Goal: Task Accomplishment & Management: Complete application form

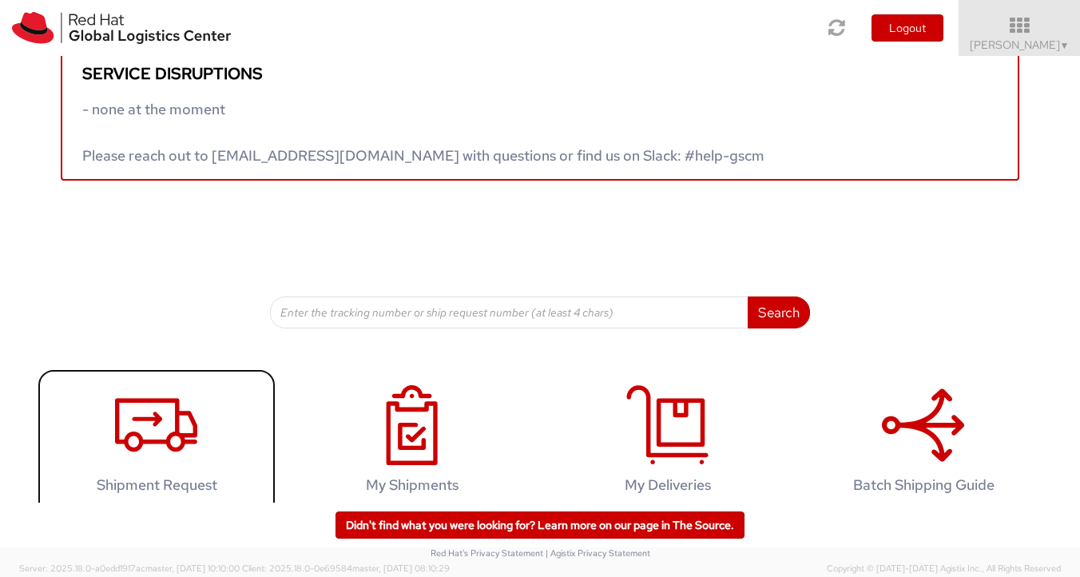
scroll to position [51, 0]
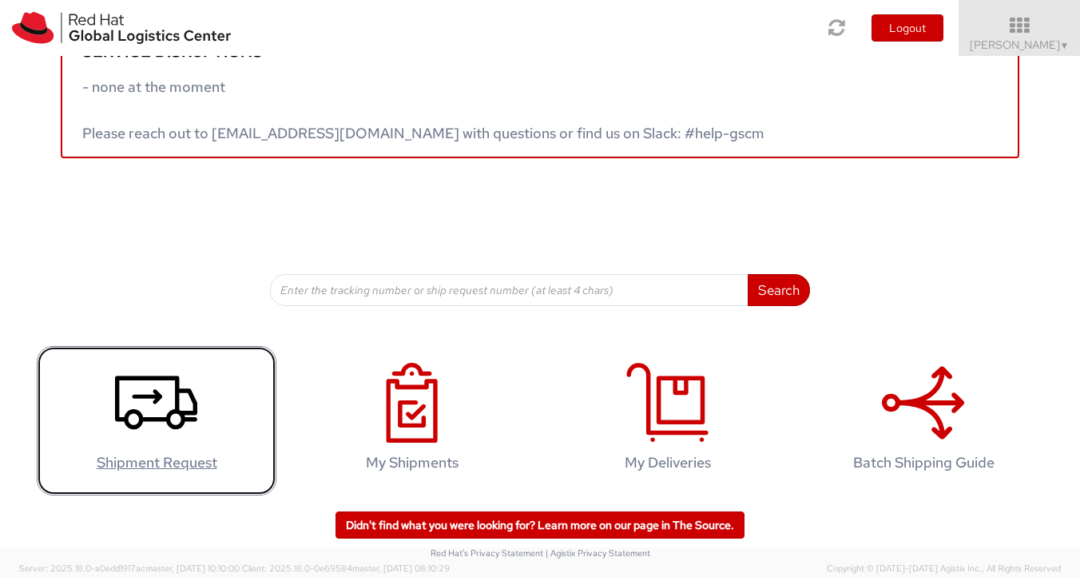
click at [183, 442] on icon at bounding box center [156, 403] width 82 height 80
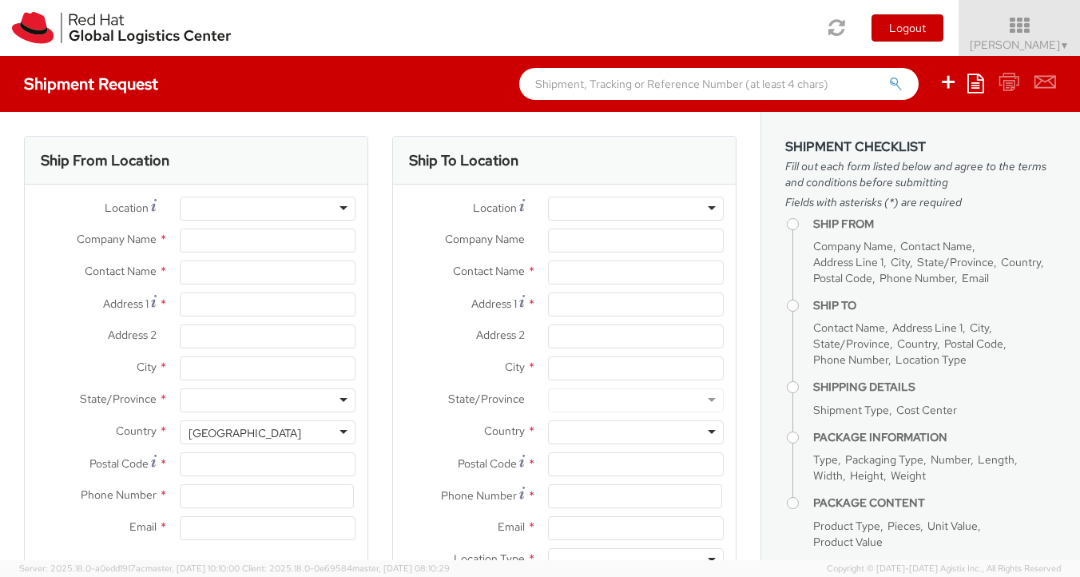
select select "512"
select select
click at [296, 243] on input "Company Name *" at bounding box center [268, 240] width 176 height 24
click at [238, 274] on input "text" at bounding box center [268, 272] width 176 height 24
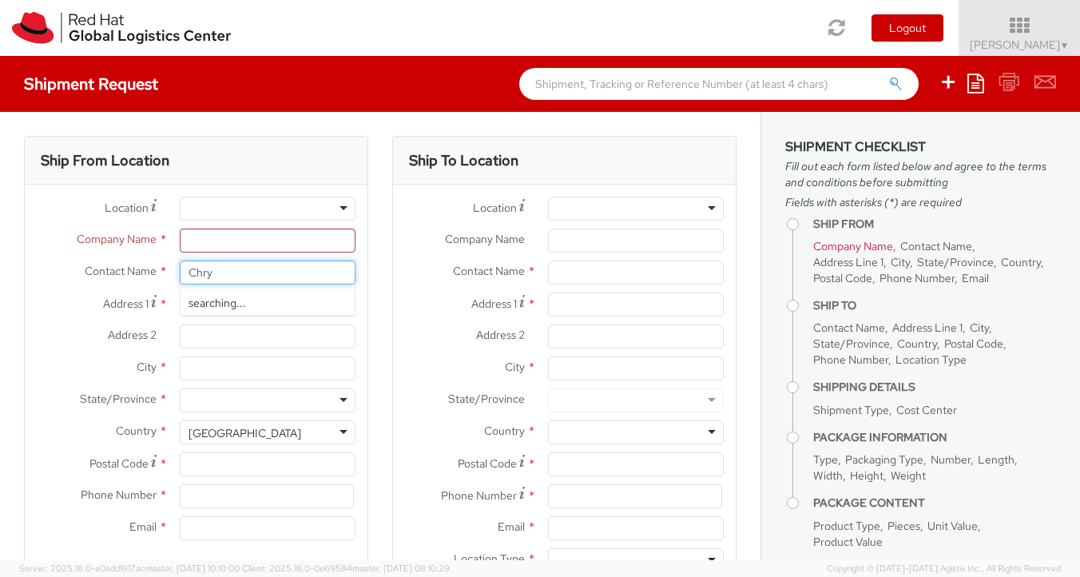
type input "Chrys"
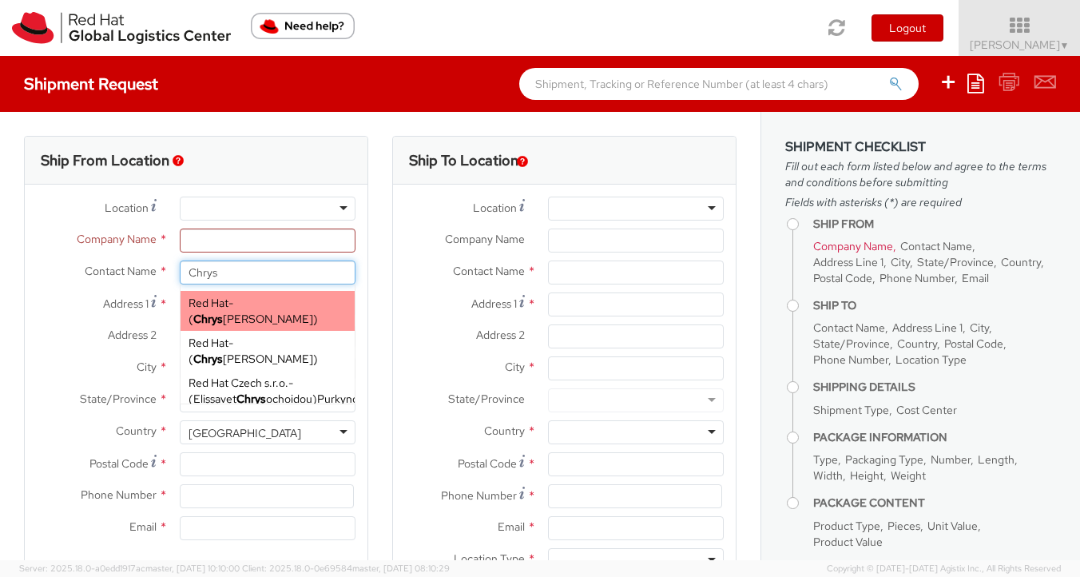
type input "Red Hat"
type input "[PERSON_NAME]"
type input "kmcgolpi@redhat.com"
click at [196, 302] on span "Red Hat" at bounding box center [209, 303] width 40 height 14
type input "Chrys Apostolopoulos"
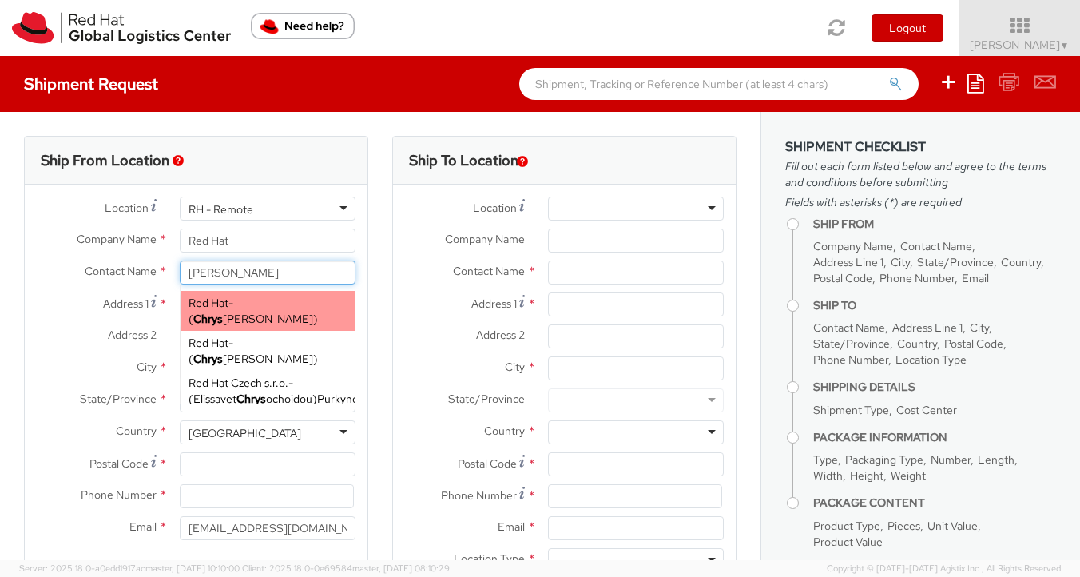
type input "chaposto@redhat.com"
select select
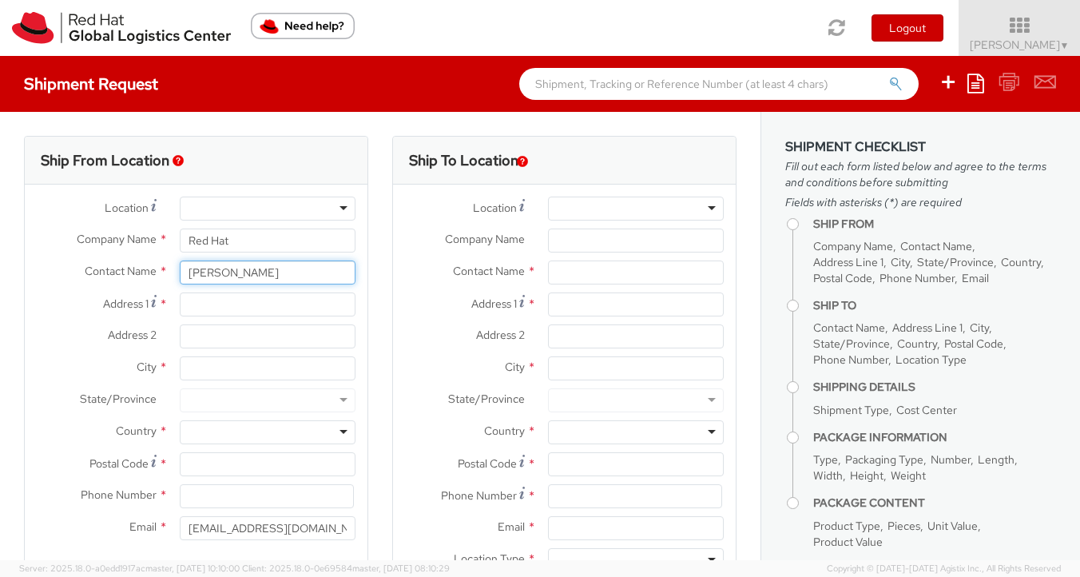
type input "Chrys Apostolopoulos"
click at [192, 308] on input "Address 1 *" at bounding box center [268, 304] width 176 height 24
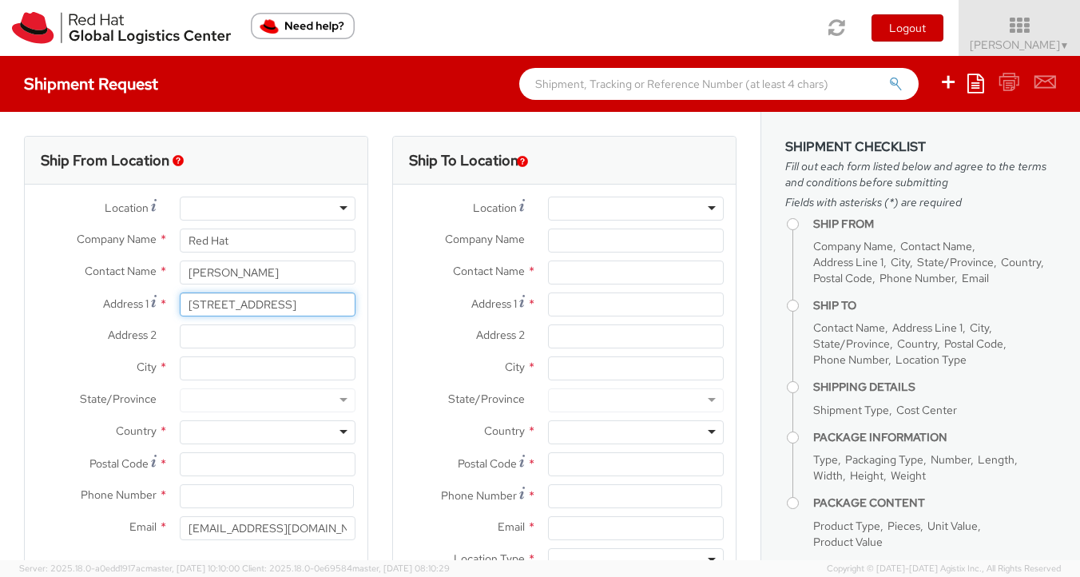
type input "59 Poplar Drive"
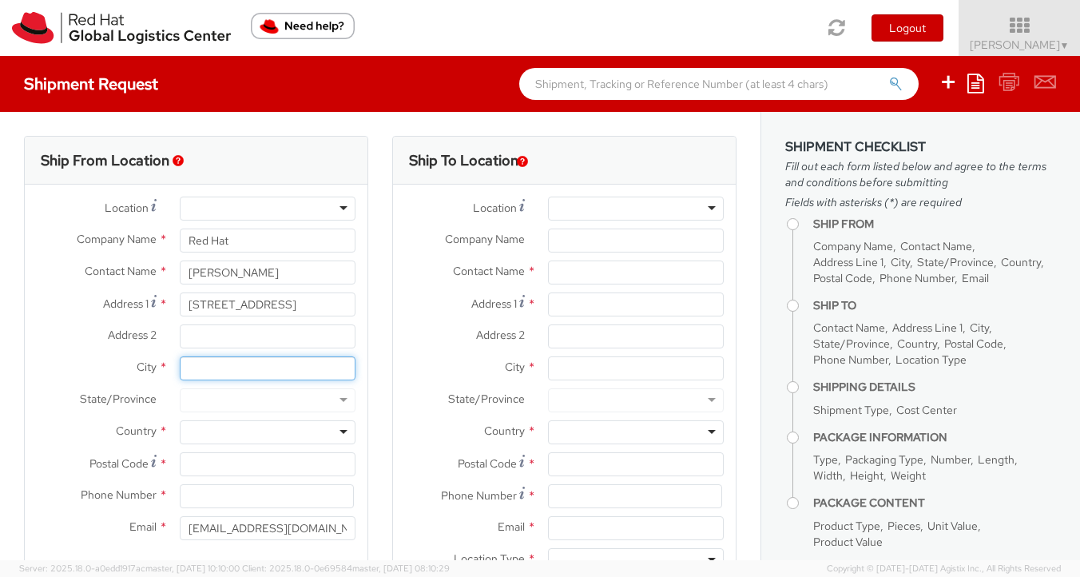
click at [208, 367] on input "City *" at bounding box center [268, 368] width 176 height 24
type input "Morris Plains"
click at [306, 427] on div at bounding box center [268, 432] width 176 height 24
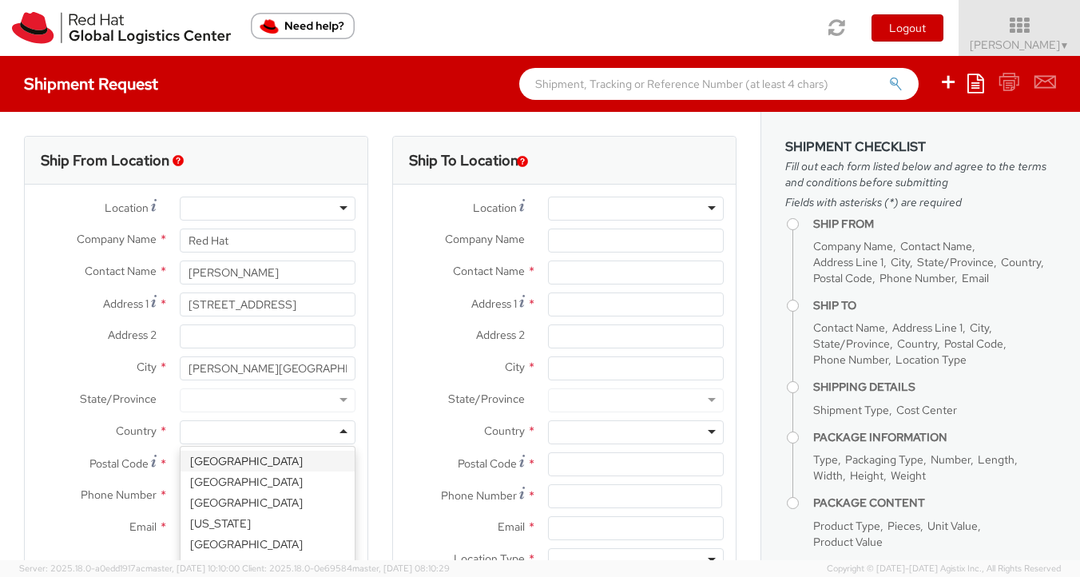
type input "u"
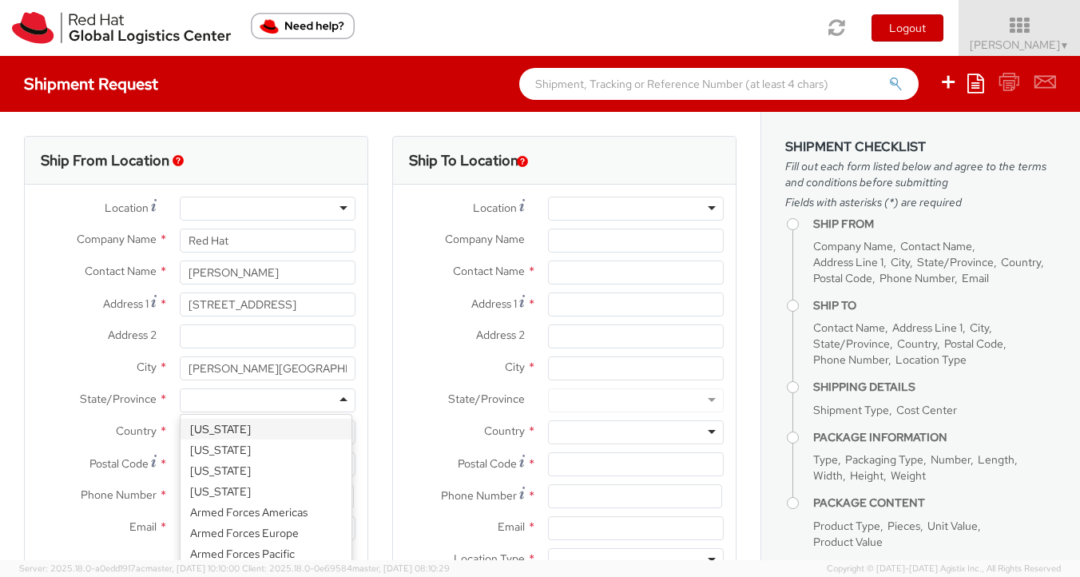
click at [228, 403] on div at bounding box center [268, 400] width 176 height 24
type input "n"
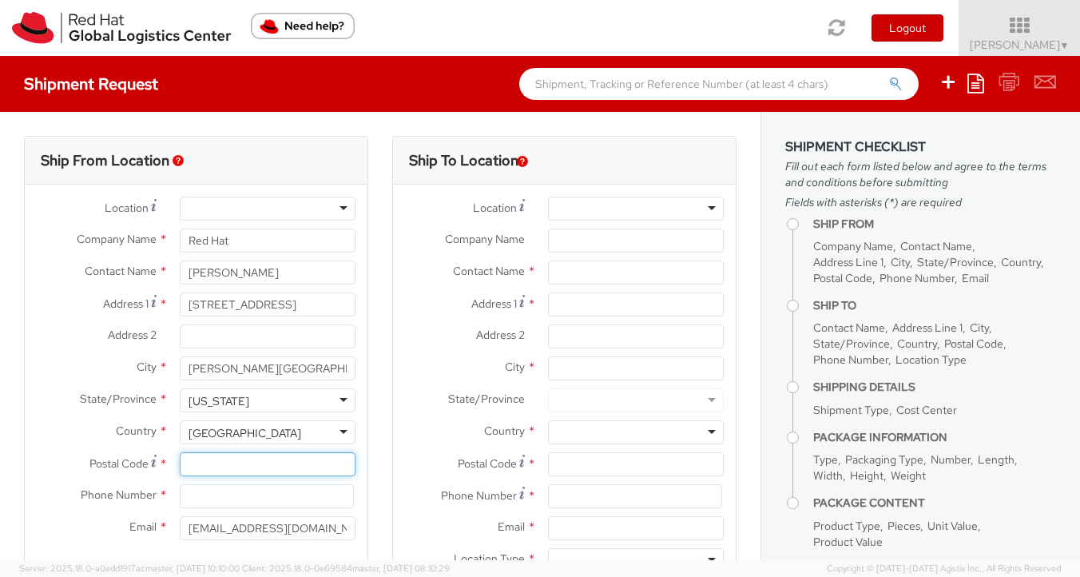
click at [226, 465] on input "Postal Code *" at bounding box center [268, 464] width 176 height 24
type input "07950"
click at [212, 502] on input at bounding box center [267, 496] width 174 height 24
type input "9738865862"
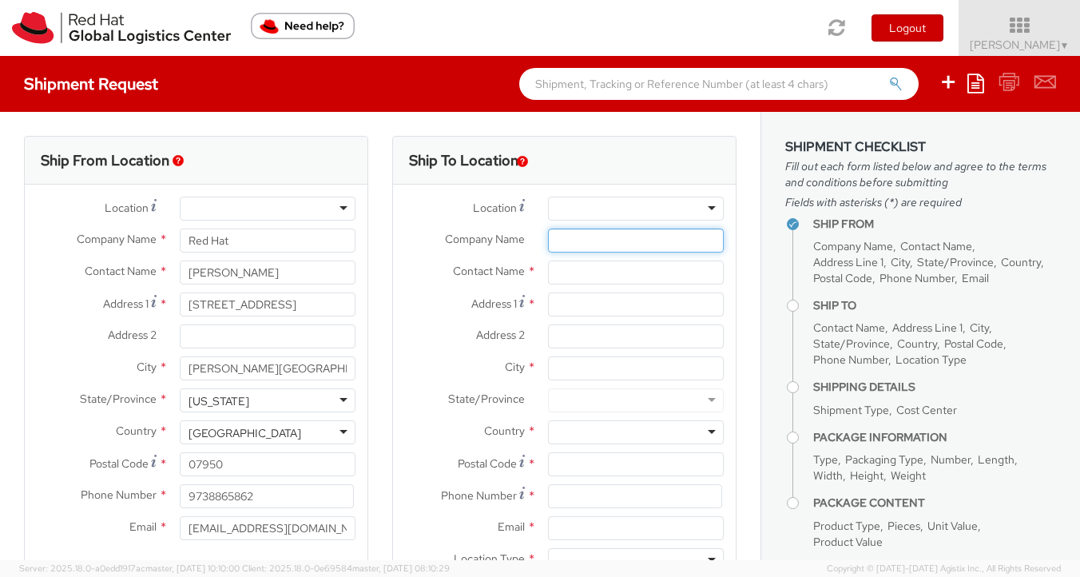
drag, startPoint x: 641, startPoint y: 242, endPoint x: 622, endPoint y: 252, distance: 21.8
click at [641, 242] on input "Company Name *" at bounding box center [636, 240] width 176 height 24
click at [579, 272] on input "text" at bounding box center [636, 272] width 176 height 24
type input "Clayton D'Souza"
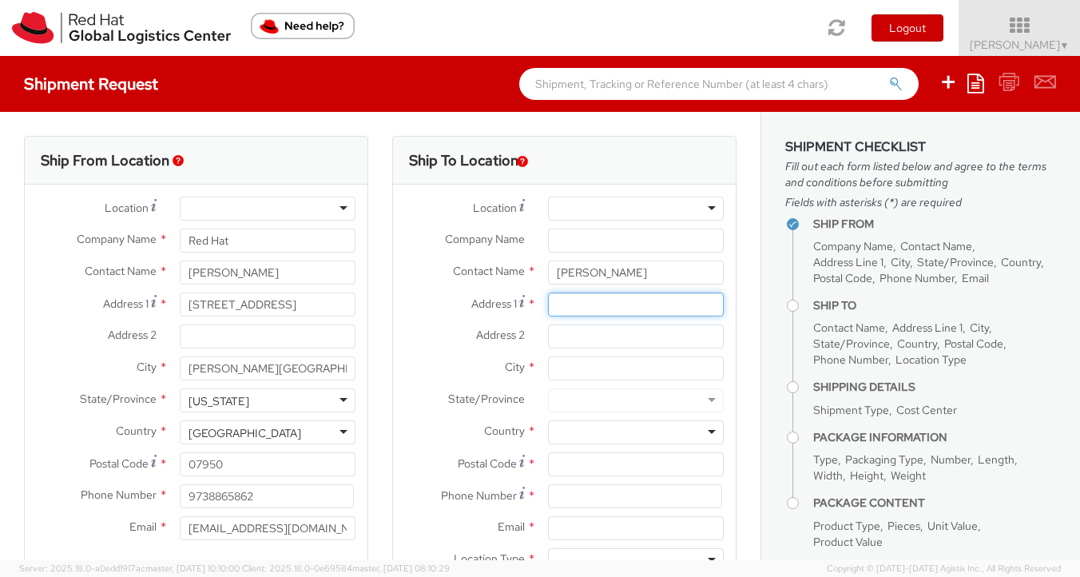
click at [576, 308] on input "Address 1 *" at bounding box center [636, 304] width 176 height 24
paste input "122 Token House Road"
type input "122 Token House Road"
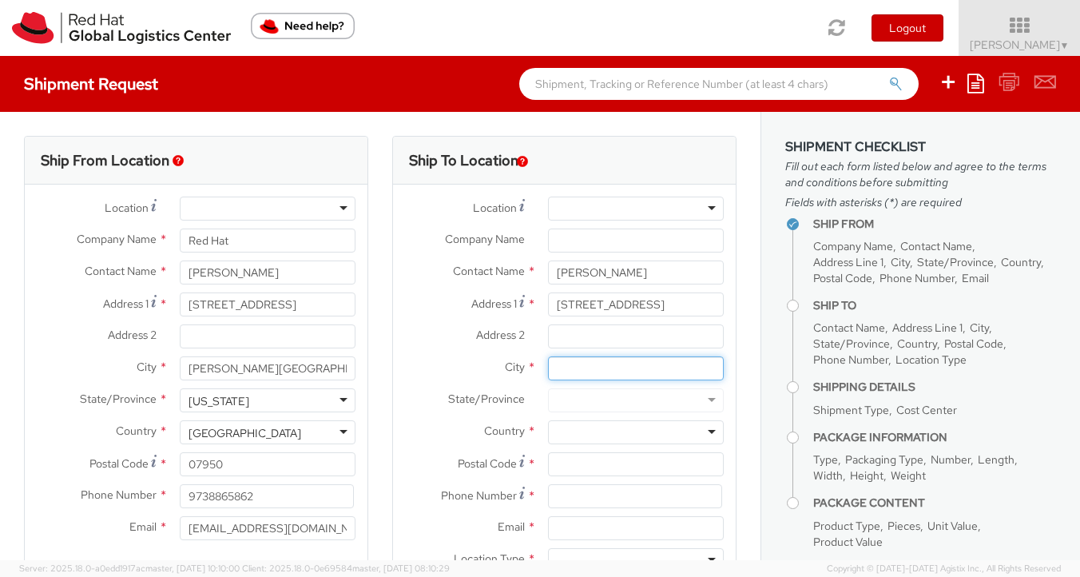
click at [562, 364] on input "City *" at bounding box center [636, 368] width 176 height 24
type input "Durham"
click at [560, 434] on div at bounding box center [636, 432] width 176 height 24
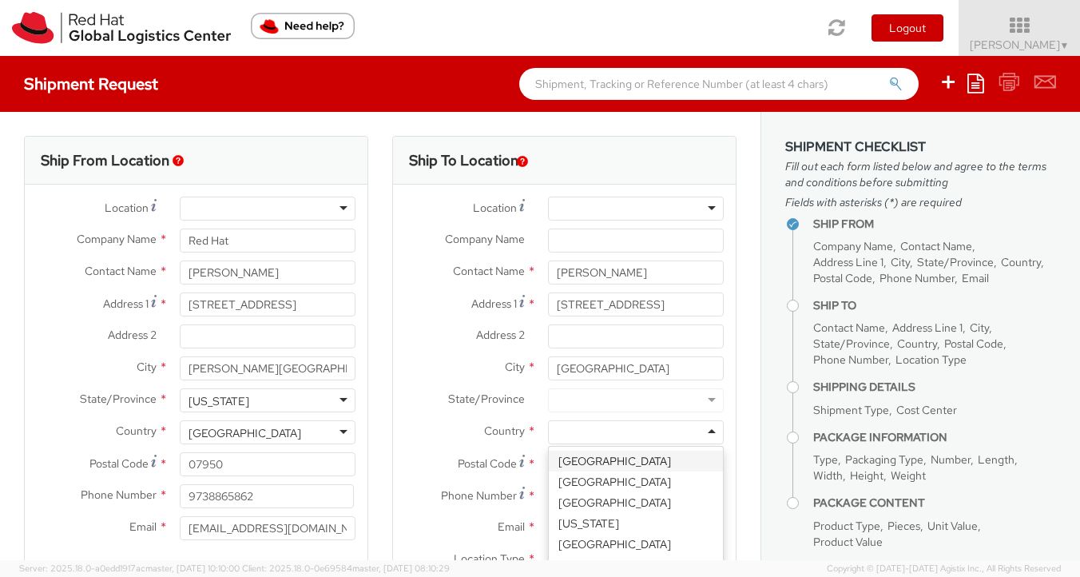
type input "u"
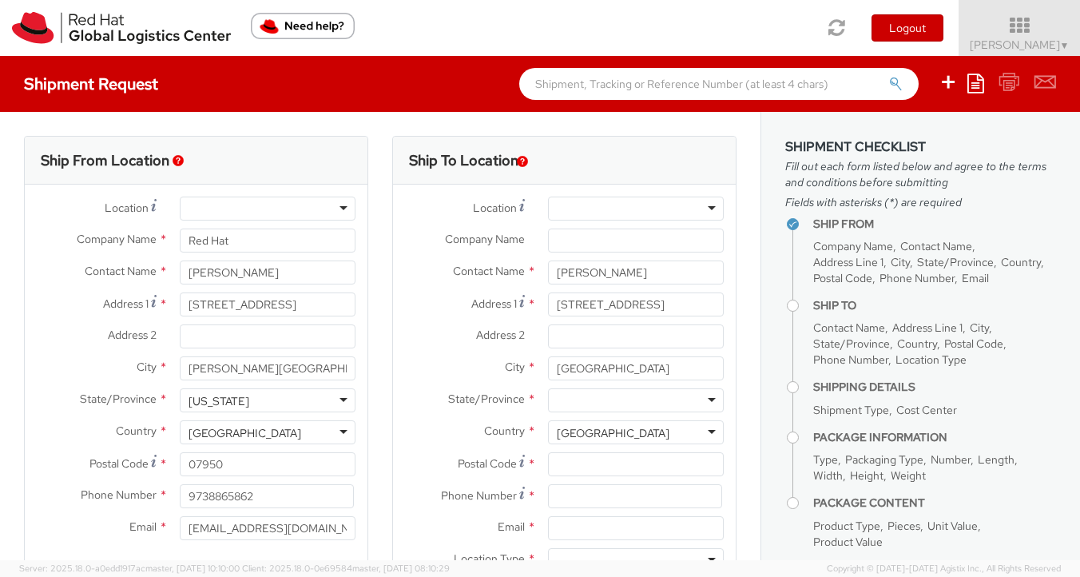
click at [618, 402] on div at bounding box center [636, 400] width 176 height 24
type input "no"
click at [569, 470] on input "Postal Code *" at bounding box center [636, 464] width 176 height 24
type input "27703"
drag, startPoint x: 260, startPoint y: 499, endPoint x: 177, endPoint y: 501, distance: 82.3
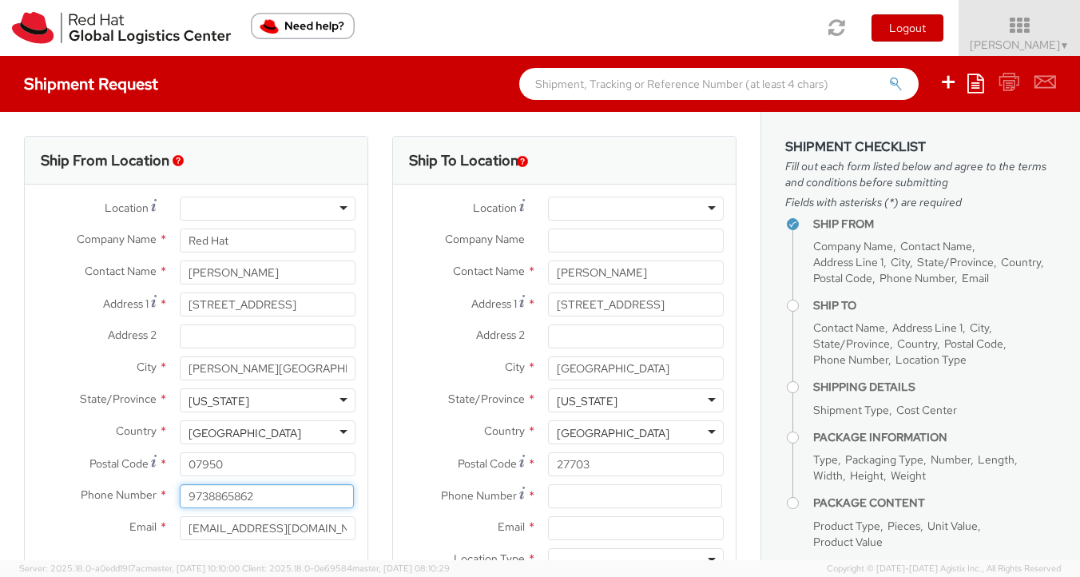
click at [183, 500] on input "9738865862" at bounding box center [267, 496] width 174 height 24
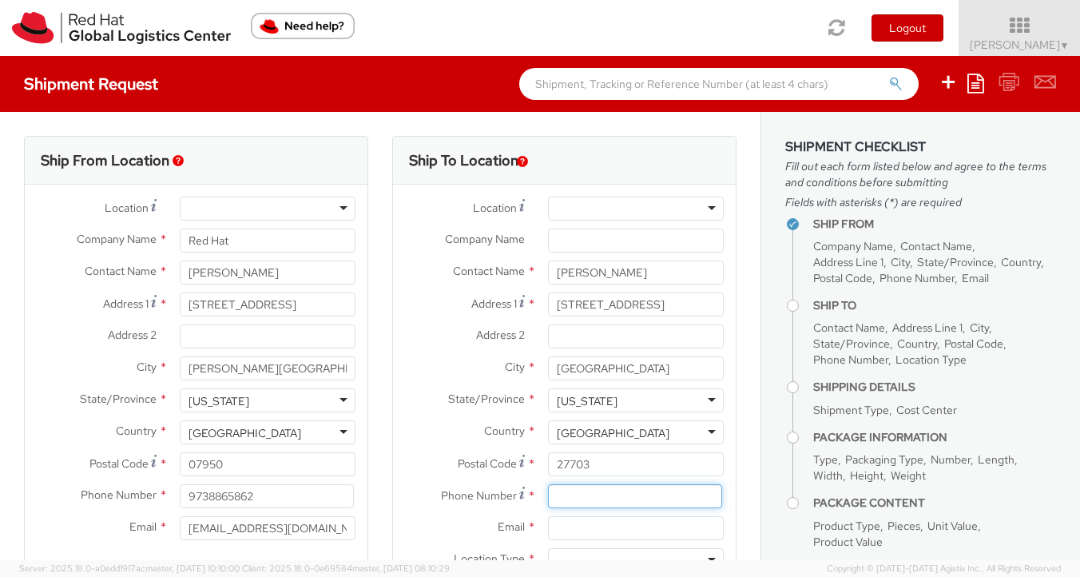
click at [548, 496] on input at bounding box center [635, 496] width 174 height 24
paste input "9738865862"
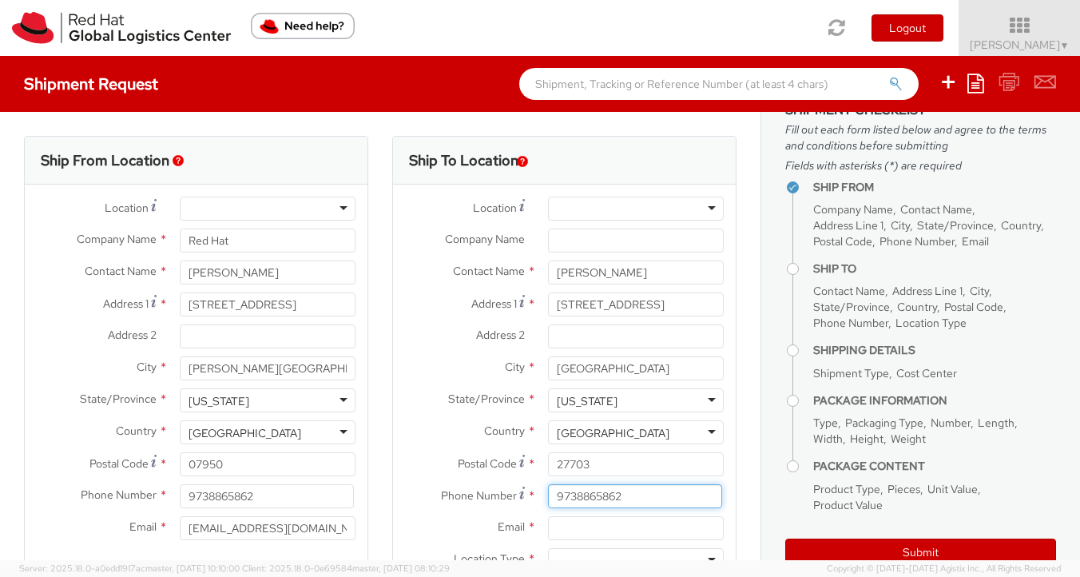
scroll to position [59, 0]
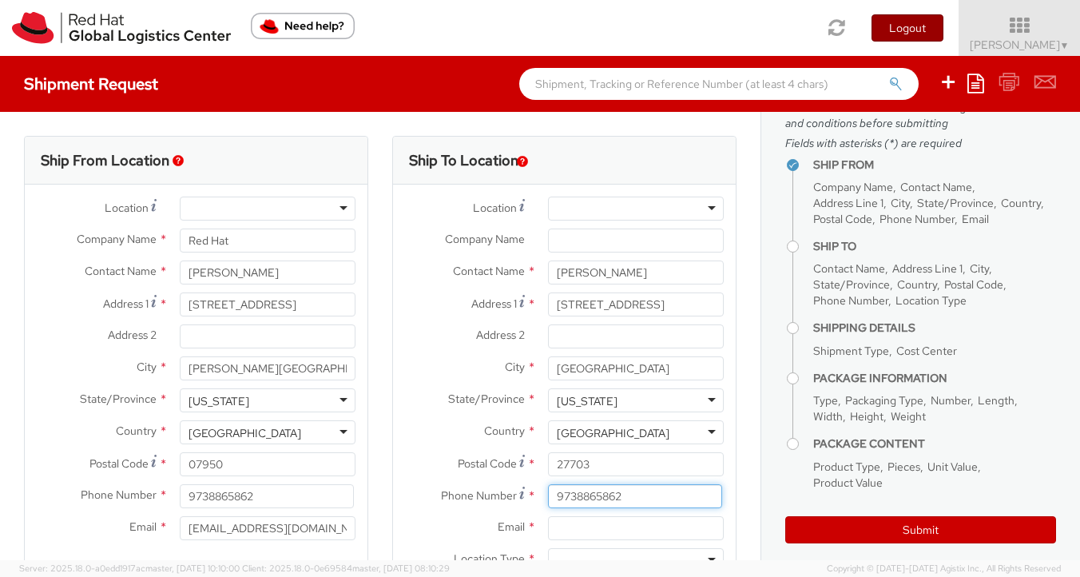
type input "9738865862"
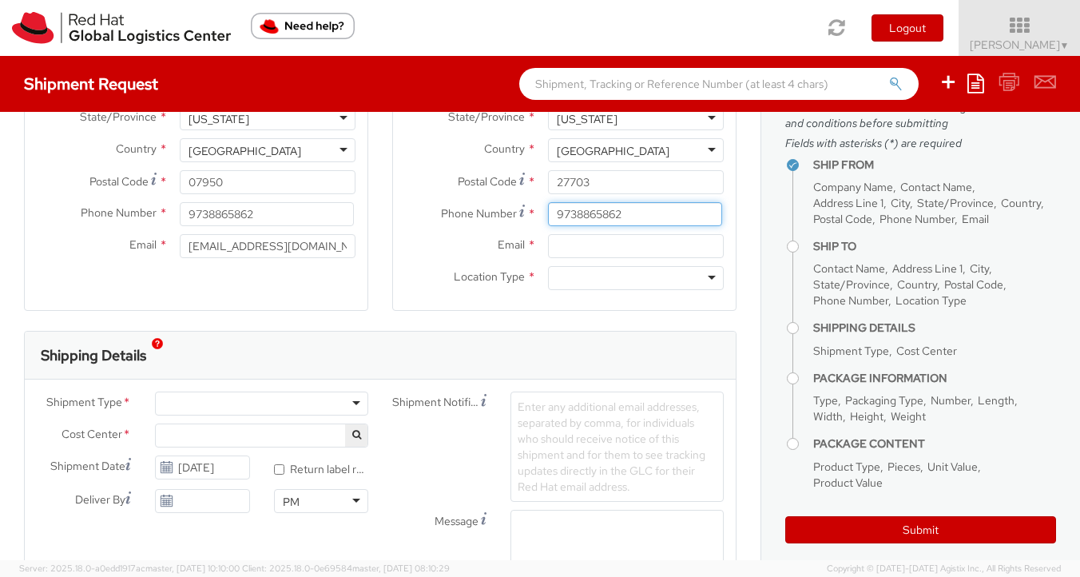
scroll to position [292, 0]
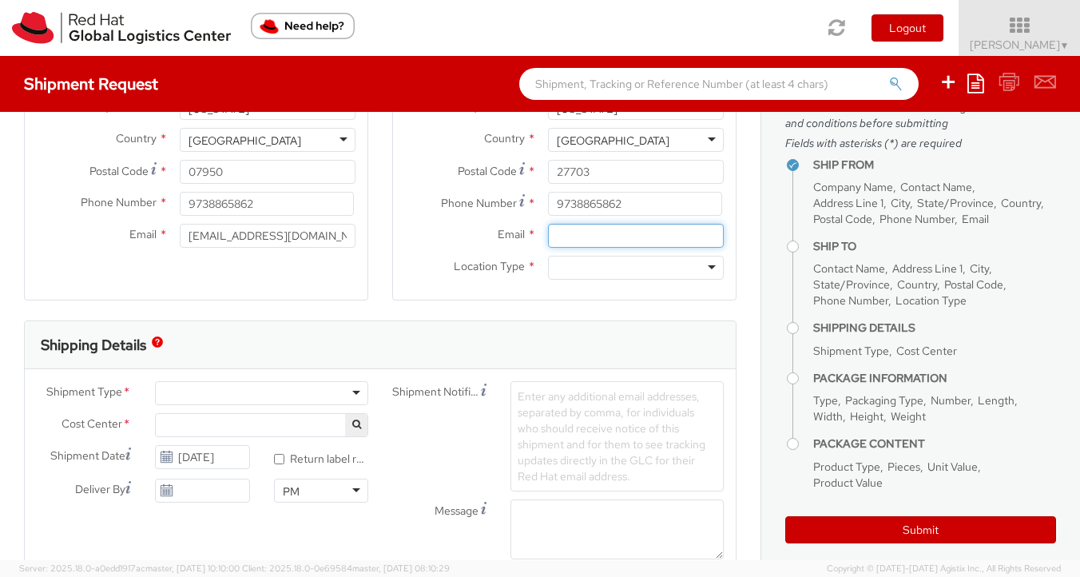
click at [577, 234] on input "Email *" at bounding box center [636, 236] width 176 height 24
paste input "cldsouza@redhat.com"
type input "cldsouza@redhat.com"
click at [707, 272] on div at bounding box center [636, 268] width 176 height 24
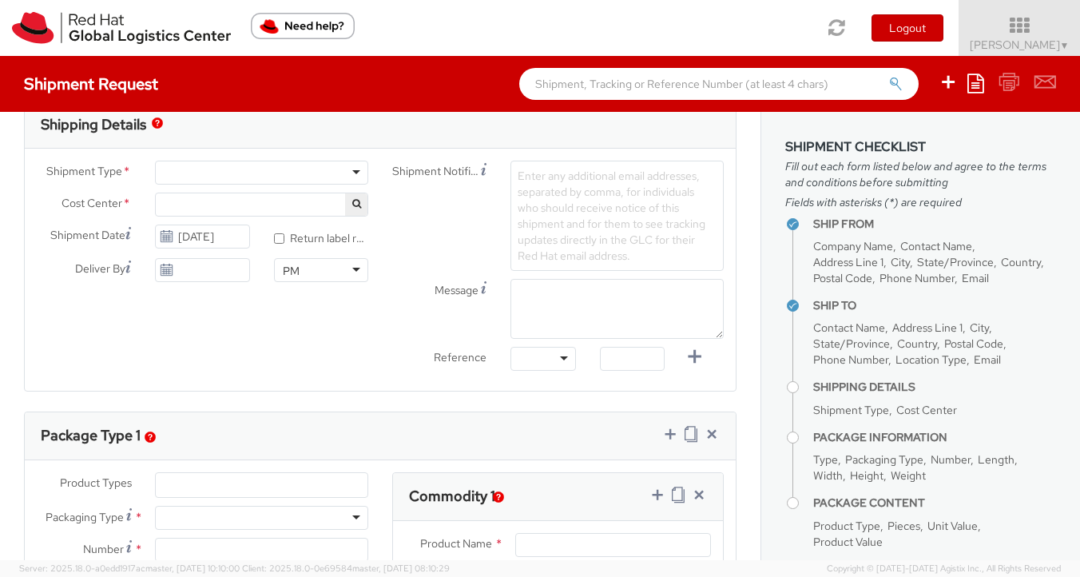
scroll to position [511, 0]
click at [351, 174] on div at bounding box center [261, 174] width 213 height 24
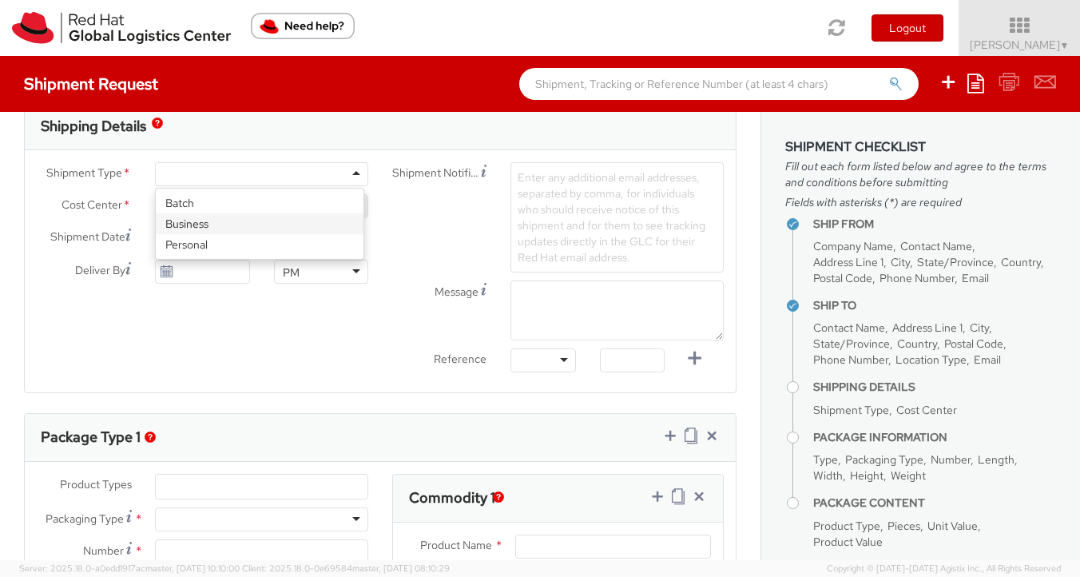
select select "512"
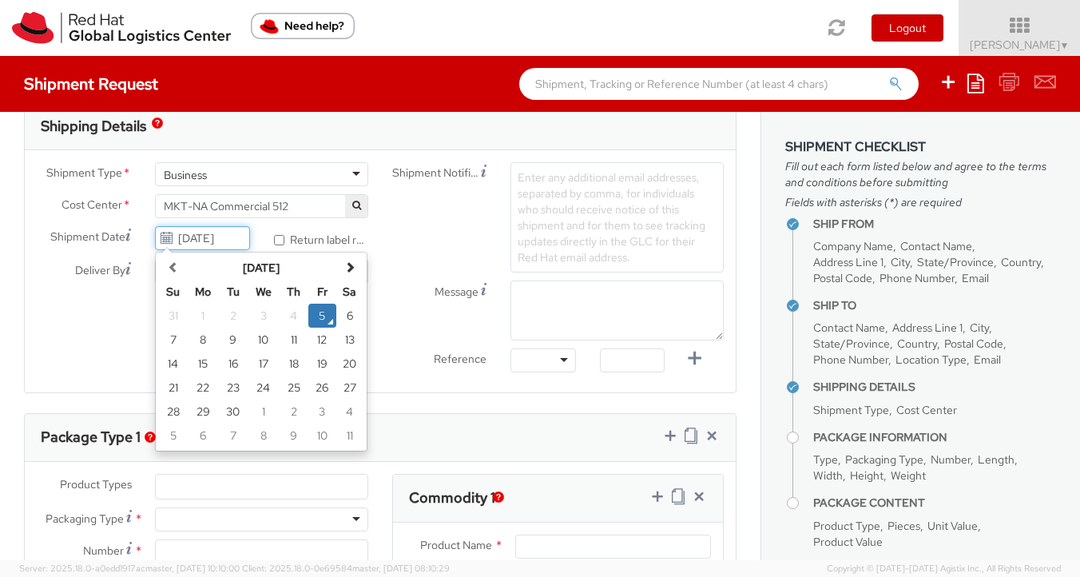
click at [192, 237] on input "09/05/2025" at bounding box center [202, 238] width 94 height 24
click at [195, 344] on td "8" at bounding box center [203, 339] width 32 height 24
type input "09/08/2025"
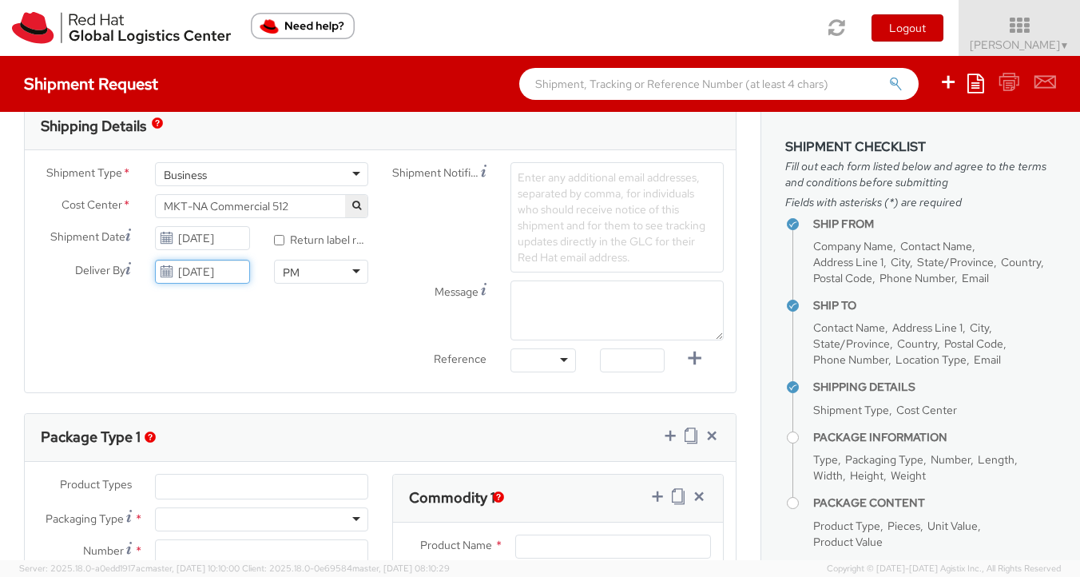
click at [212, 268] on input "09/05/2025" at bounding box center [202, 272] width 94 height 24
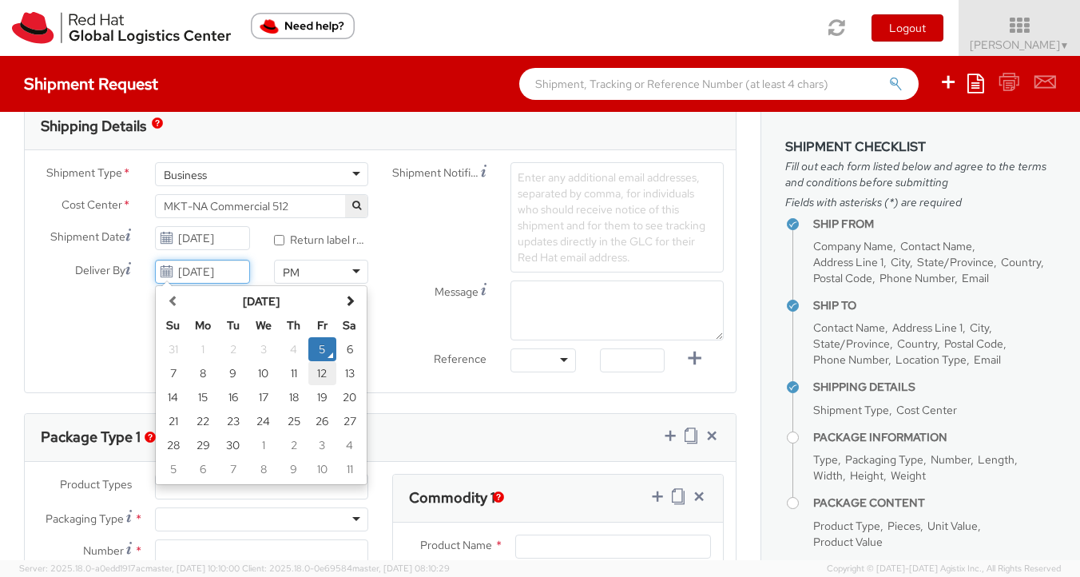
click at [312, 379] on td "12" at bounding box center [322, 373] width 28 height 24
type input "09/12/2025"
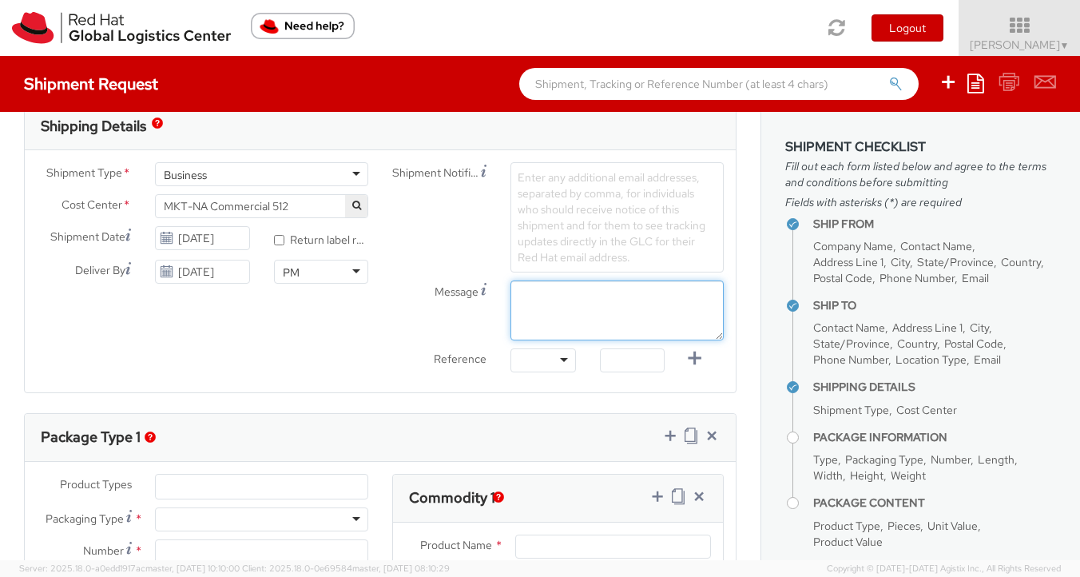
click at [557, 309] on textarea "Message" at bounding box center [616, 310] width 213 height 60
paste textarea "chaposto@redhat.com"
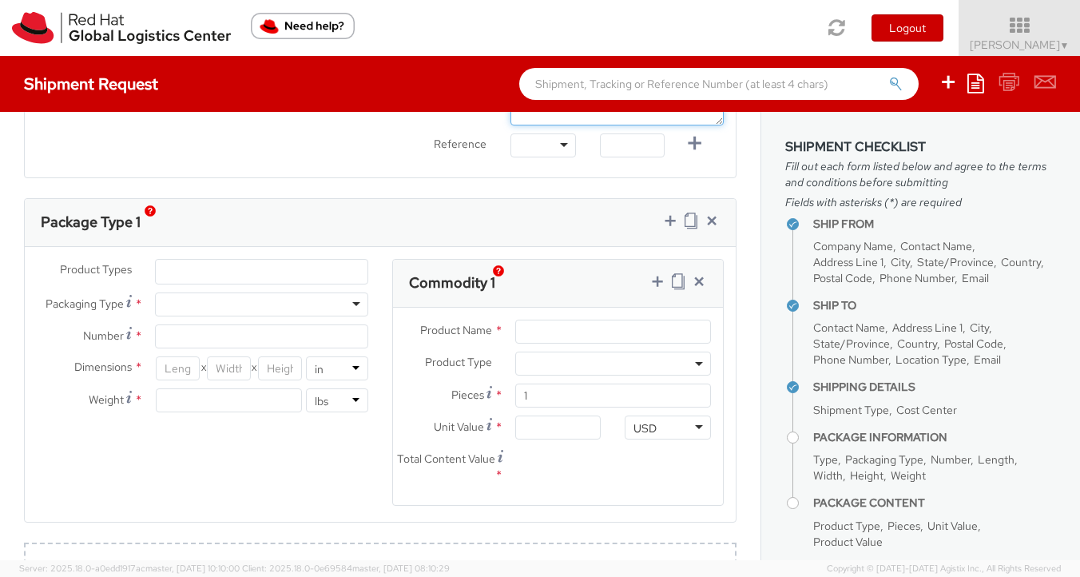
scroll to position [797, 0]
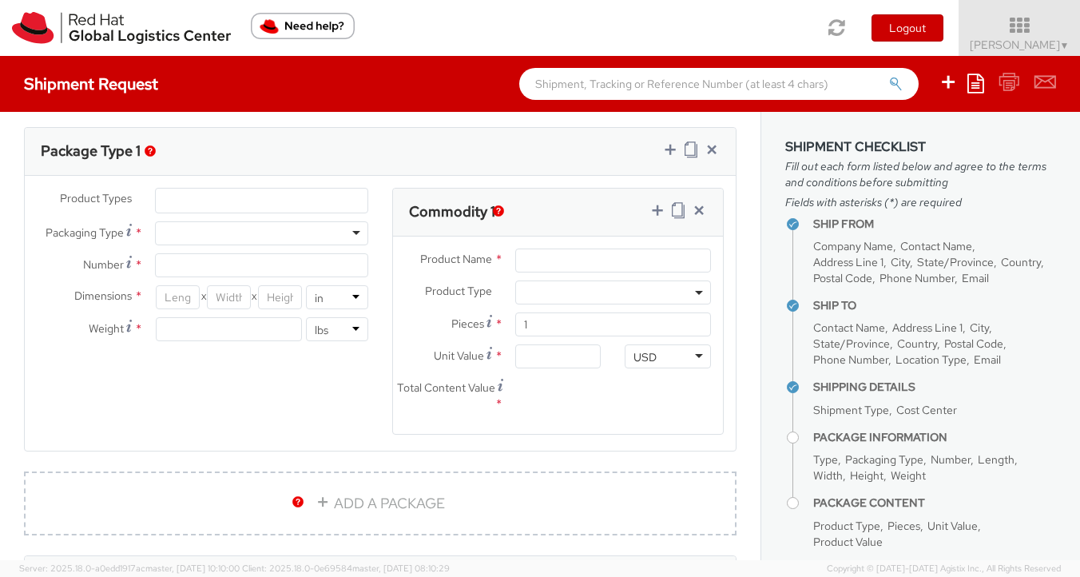
type textarea "chaposto@redhat.com"
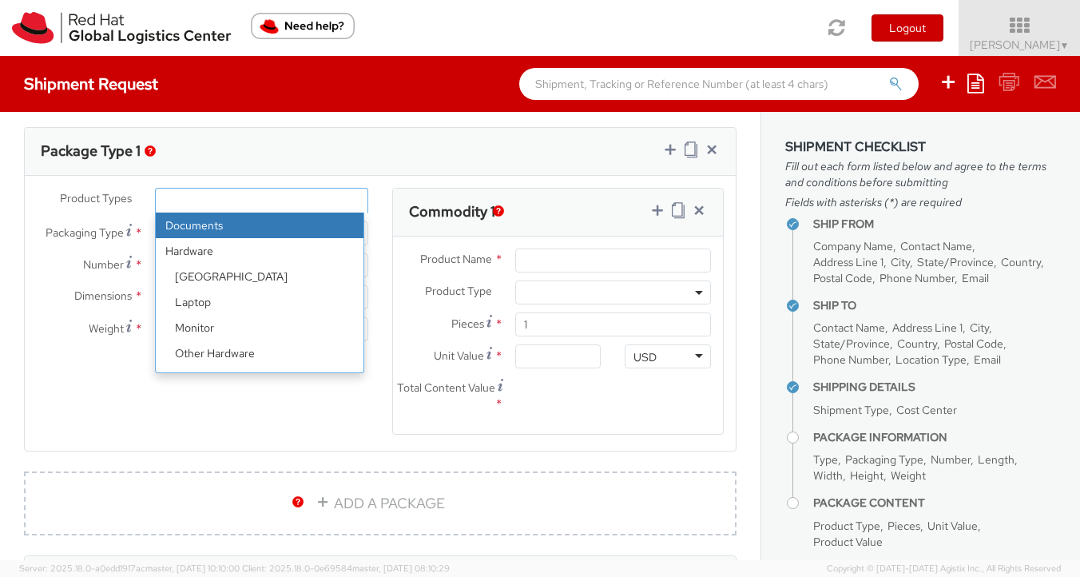
click at [275, 200] on ul at bounding box center [262, 201] width 212 height 24
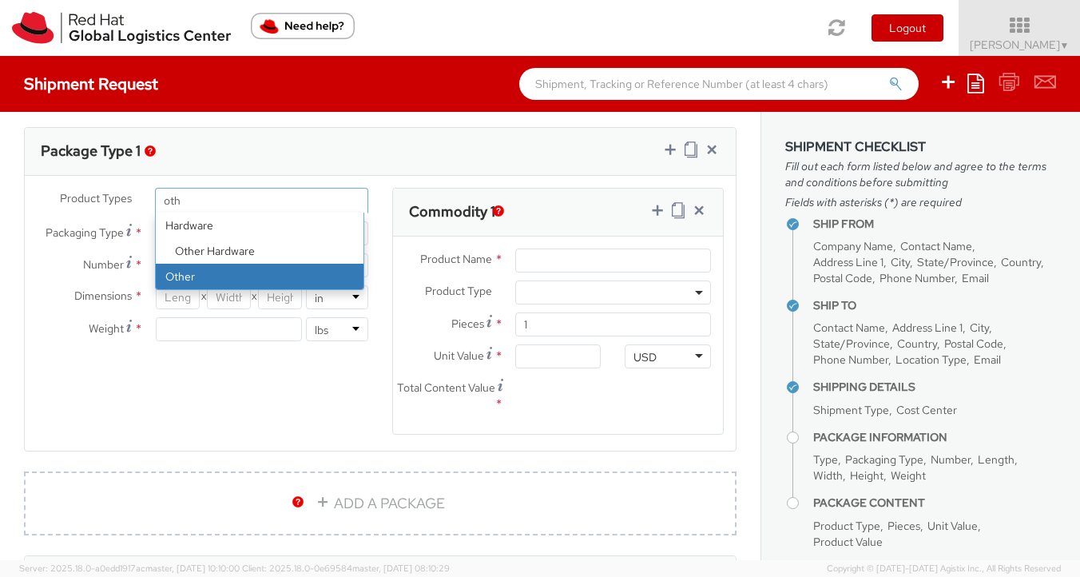
type input "oth"
select select "OTHER"
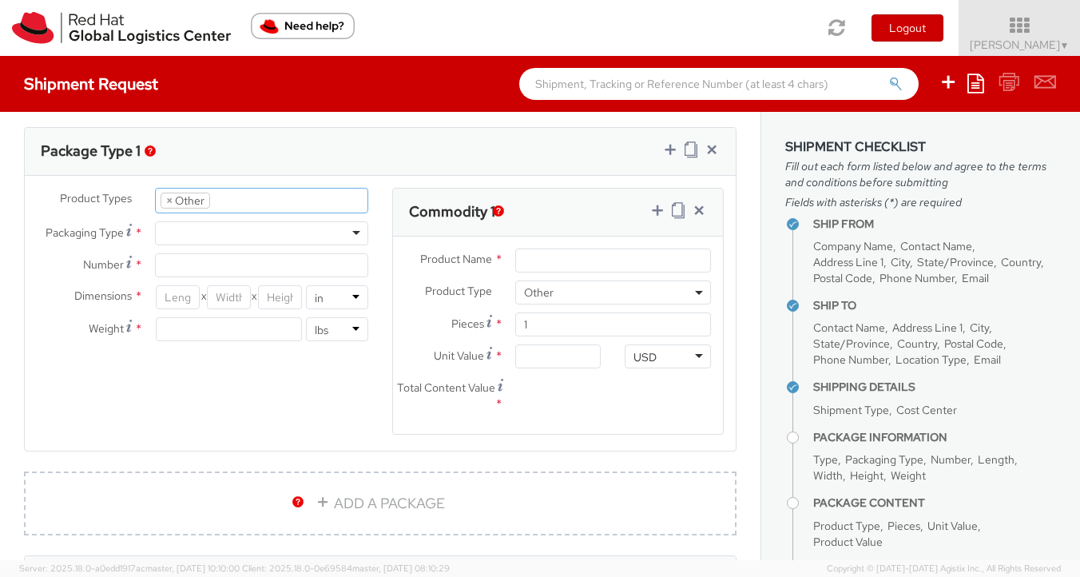
scroll to position [128, 0]
click at [351, 232] on div at bounding box center [261, 233] width 213 height 24
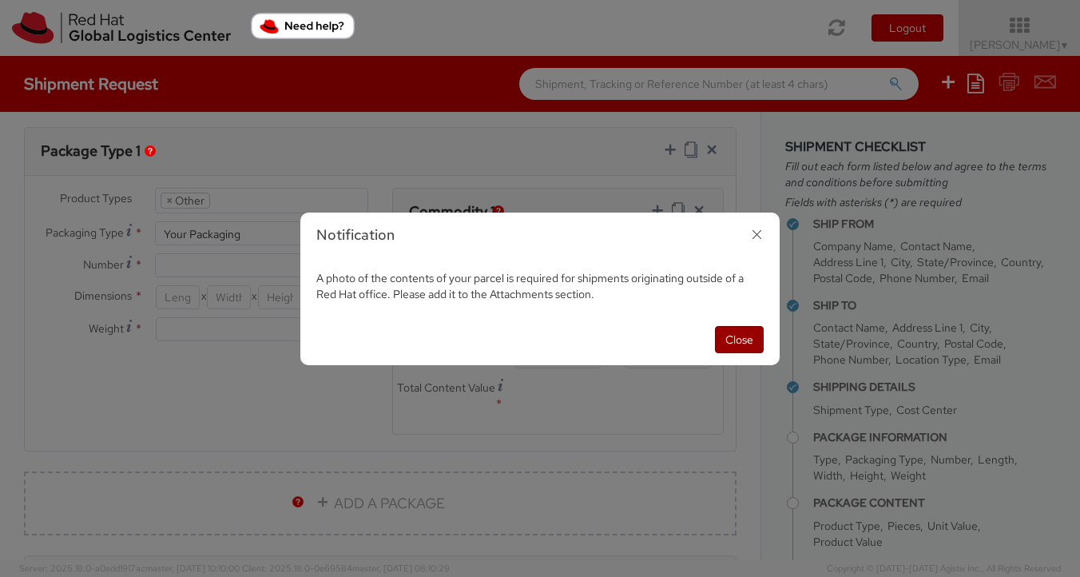
click at [730, 336] on button "Close" at bounding box center [739, 339] width 49 height 27
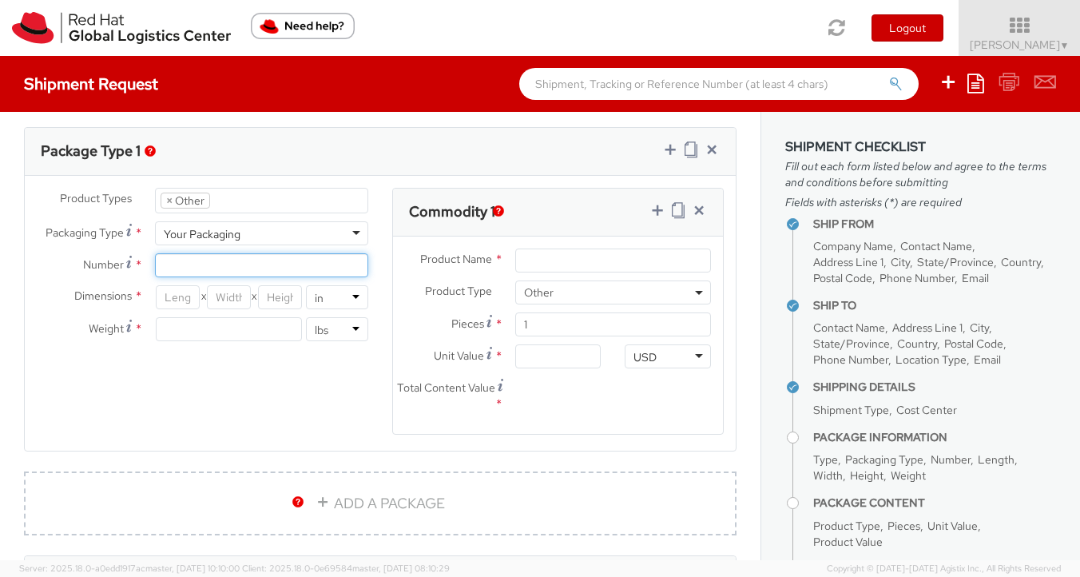
click at [187, 268] on input "Number *" at bounding box center [261, 265] width 213 height 24
type input "1"
click at [165, 297] on input "number" at bounding box center [178, 297] width 44 height 24
type input "15"
click at [238, 305] on input "number" at bounding box center [229, 297] width 44 height 24
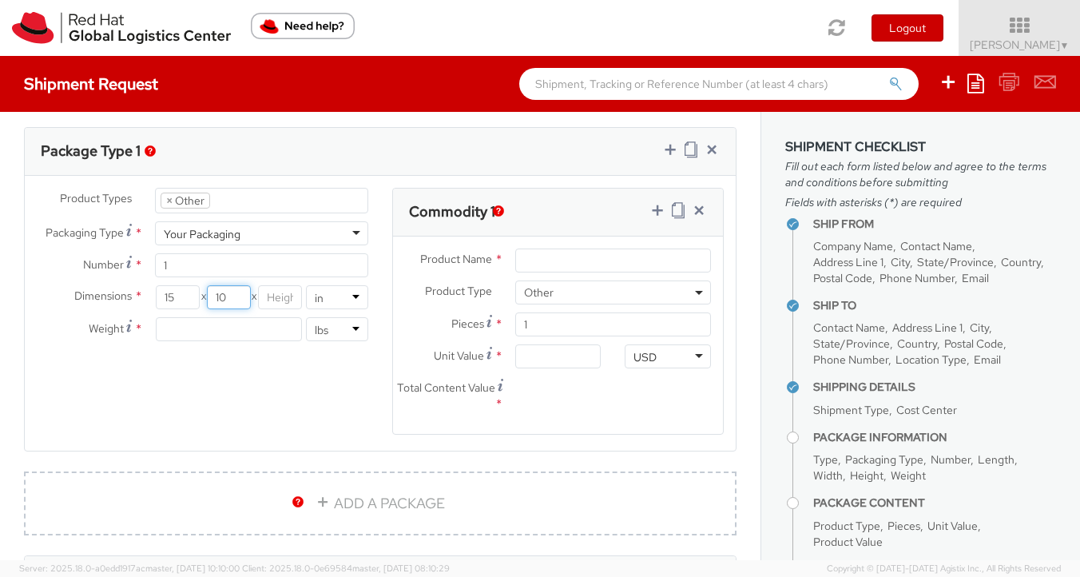
type input "10"
click at [275, 300] on input "number" at bounding box center [280, 297] width 44 height 24
type input "1"
click at [229, 330] on input "number" at bounding box center [229, 329] width 146 height 24
type input "2"
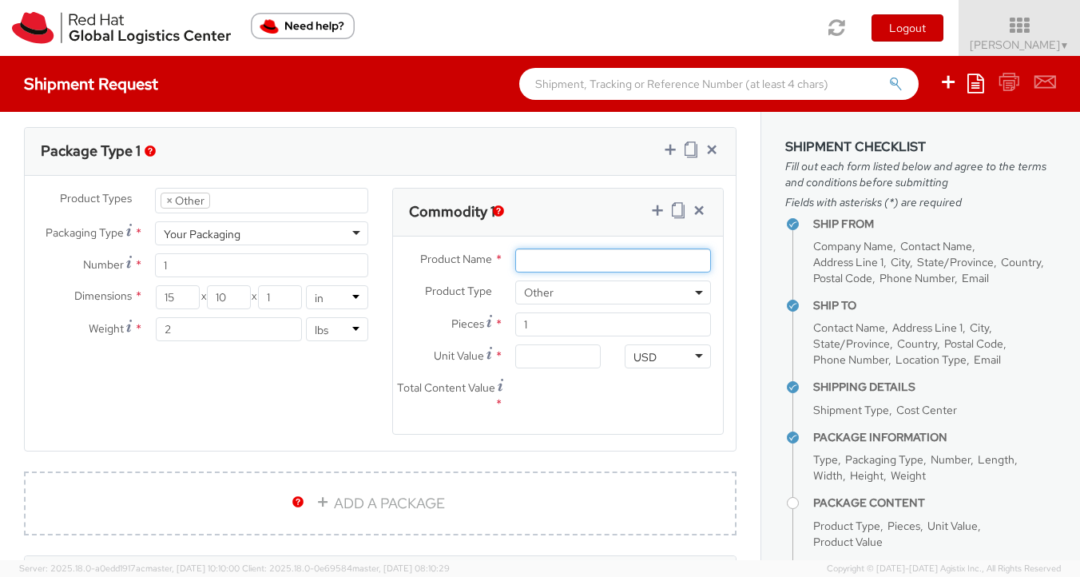
click at [605, 264] on input "Product Name *" at bounding box center [613, 260] width 196 height 24
type input "SWAG"
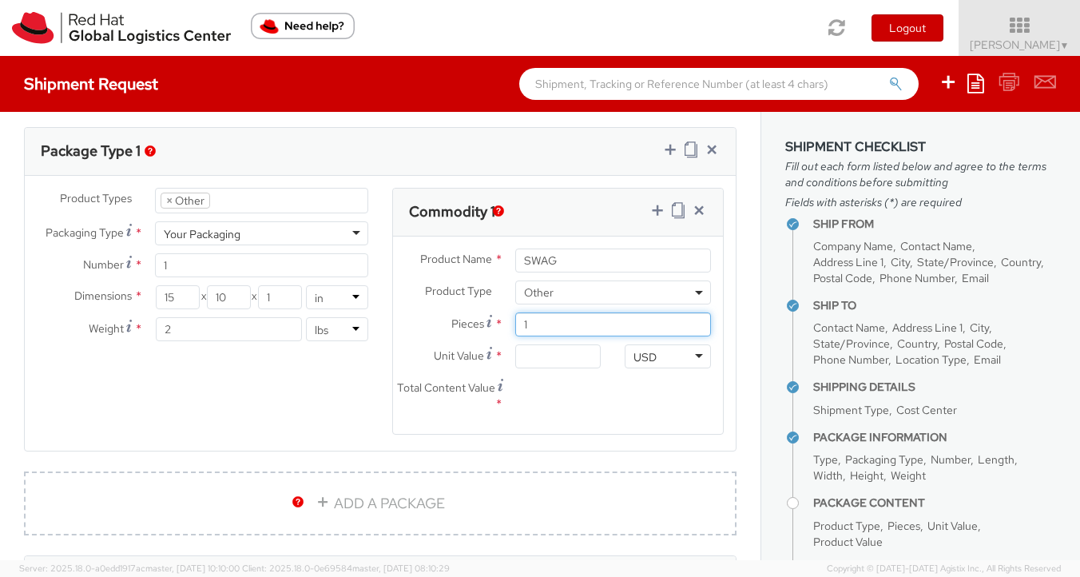
click at [552, 327] on input "1" at bounding box center [613, 324] width 196 height 24
type input "0.00"
type input "2"
click at [546, 362] on input "0.00" at bounding box center [558, 356] width 86 height 24
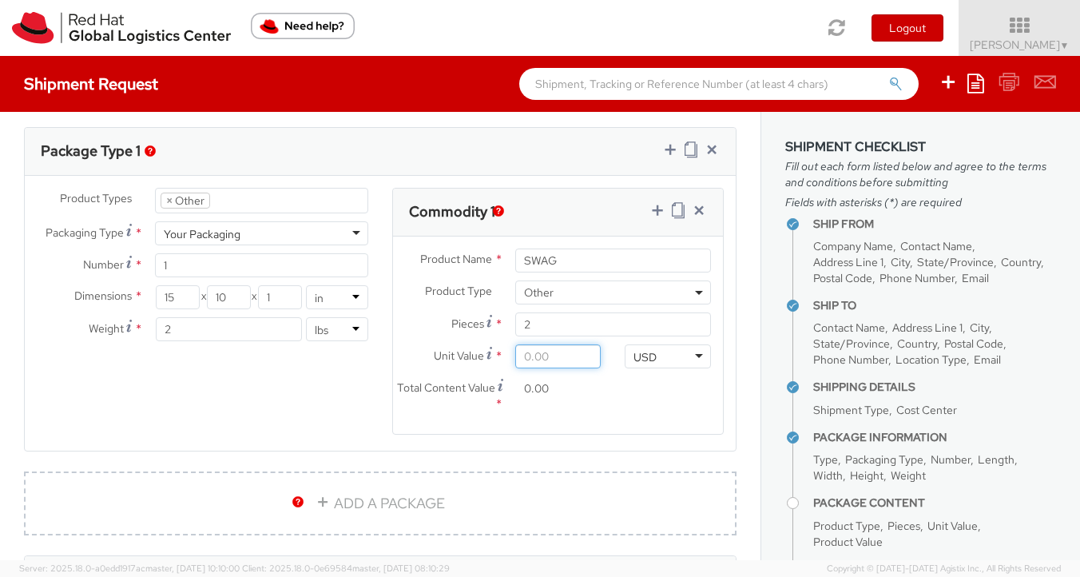
type input "5.00"
type input "10.00"
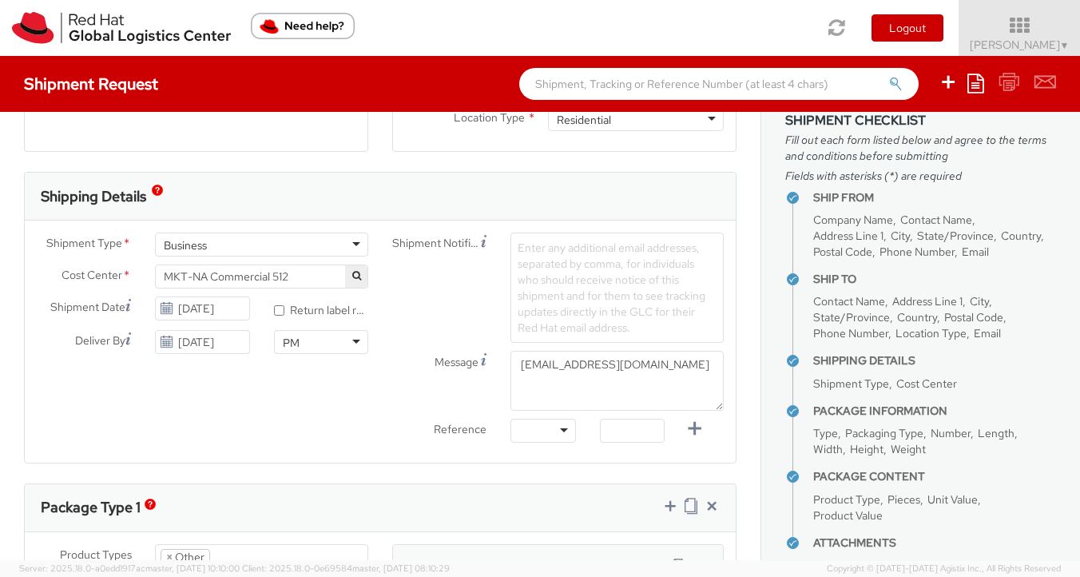
scroll to position [502, 0]
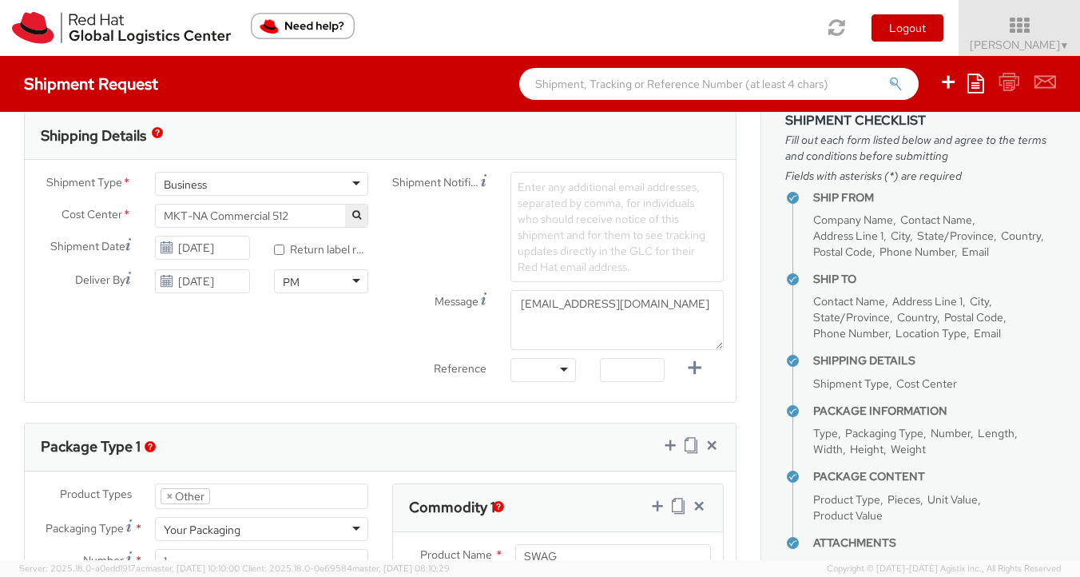
click at [530, 192] on span "Enter any additional email addresses, separated by comma, for individuals who s…" at bounding box center [612, 227] width 188 height 94
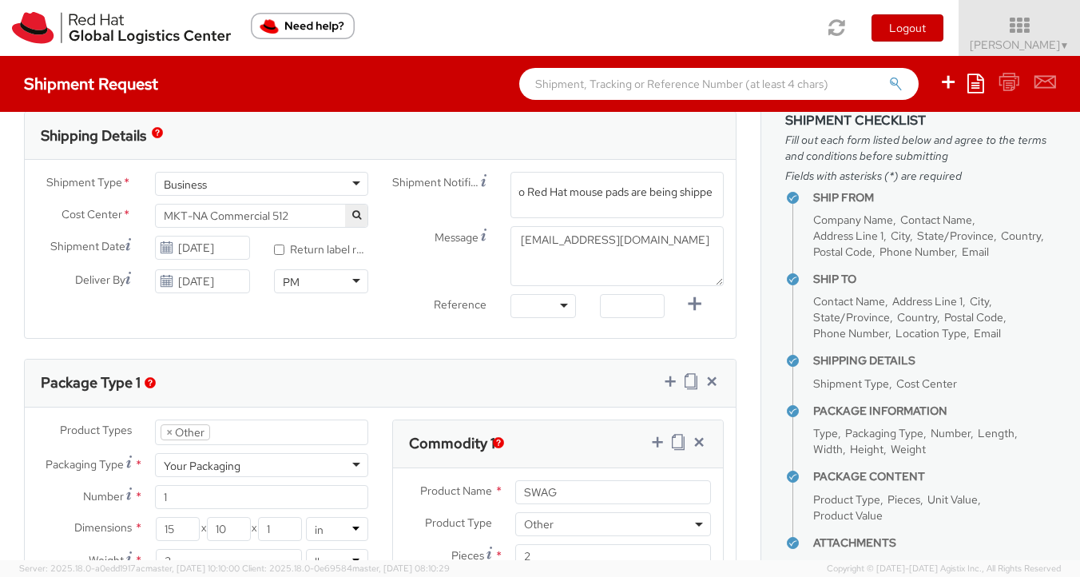
type input "Two Red Hat mouse pads are being shipped"
type input "customer SWAG"
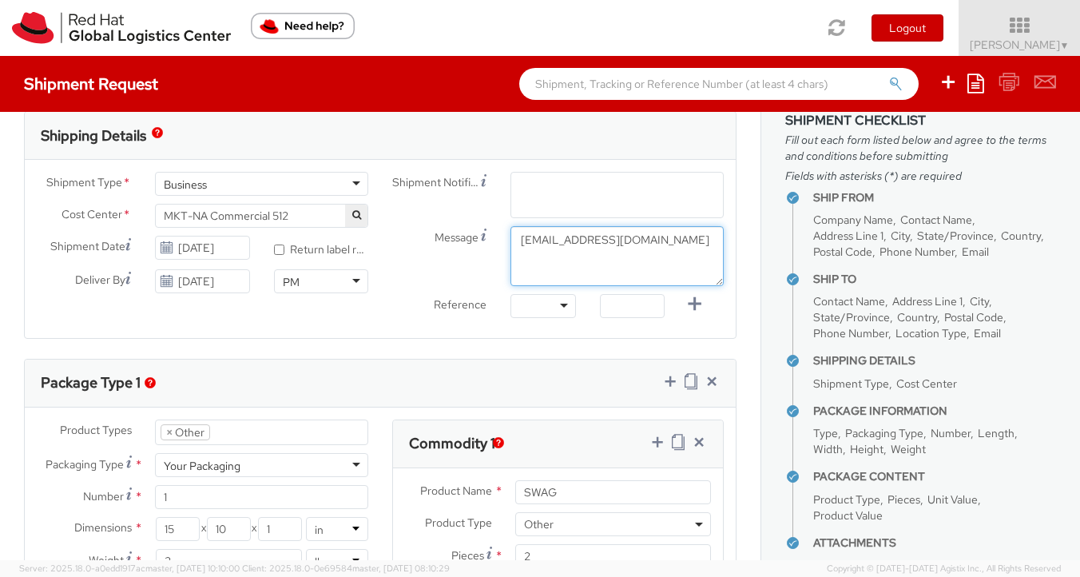
click at [684, 269] on div "Shipment Notification Enter any additional email addresses, separated by comma,…" at bounding box center [557, 249] width 355 height 154
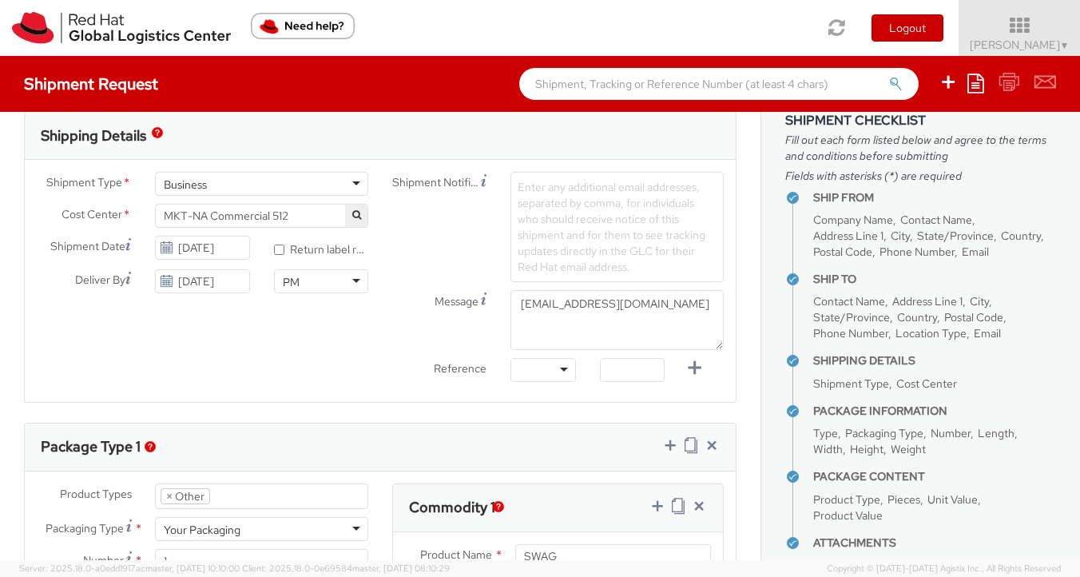
click at [641, 252] on span "Enter any additional email addresses, separated by comma, for individuals who s…" at bounding box center [612, 227] width 188 height 94
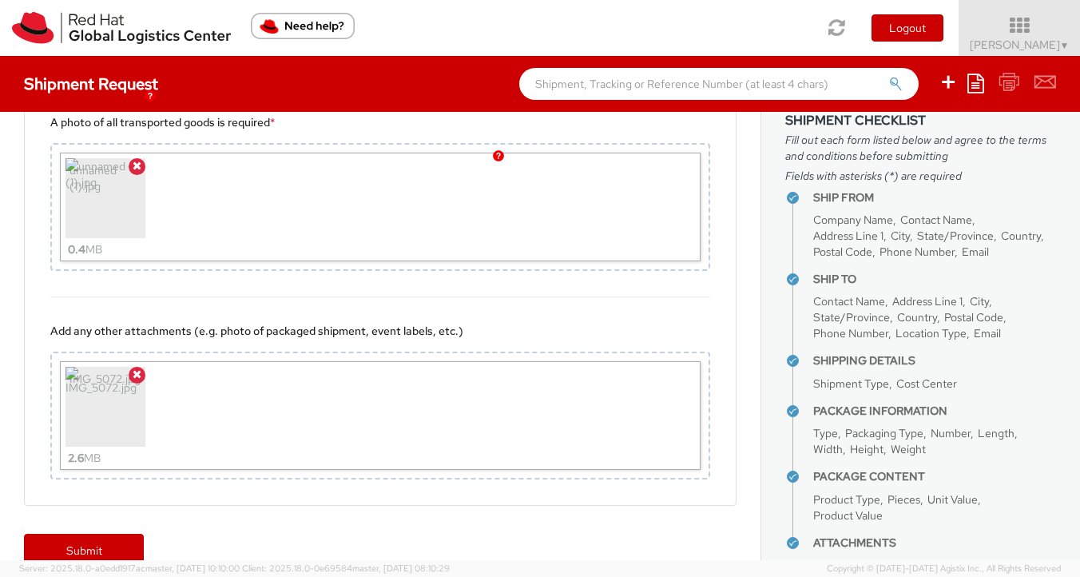
scroll to position [1278, 0]
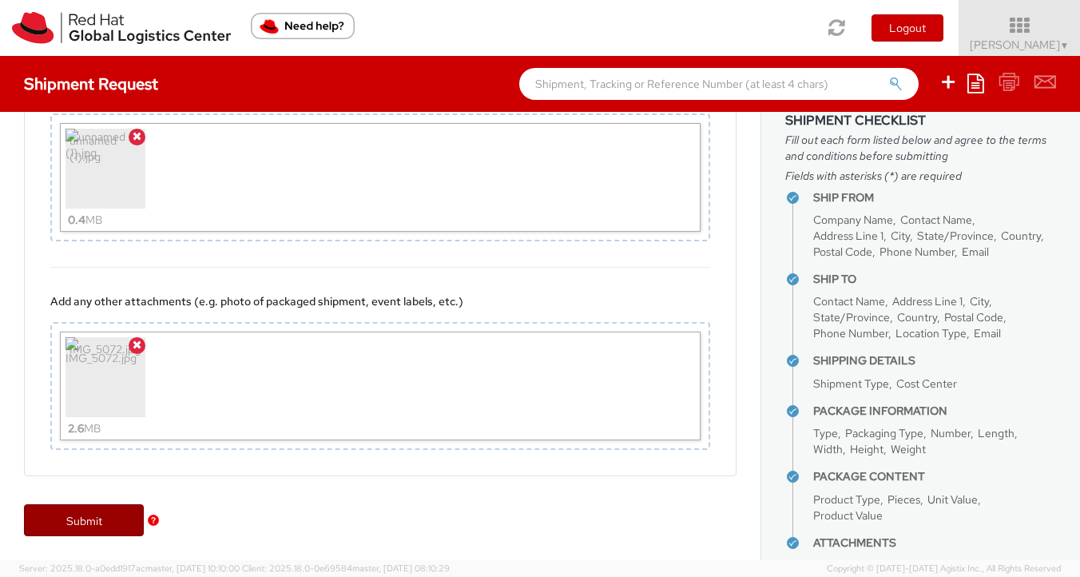
type input "2 customer mouse pads."
click at [64, 521] on link "Submit" at bounding box center [84, 520] width 120 height 32
type input "Clayton D'Souza"
